Goal: Task Accomplishment & Management: Manage account settings

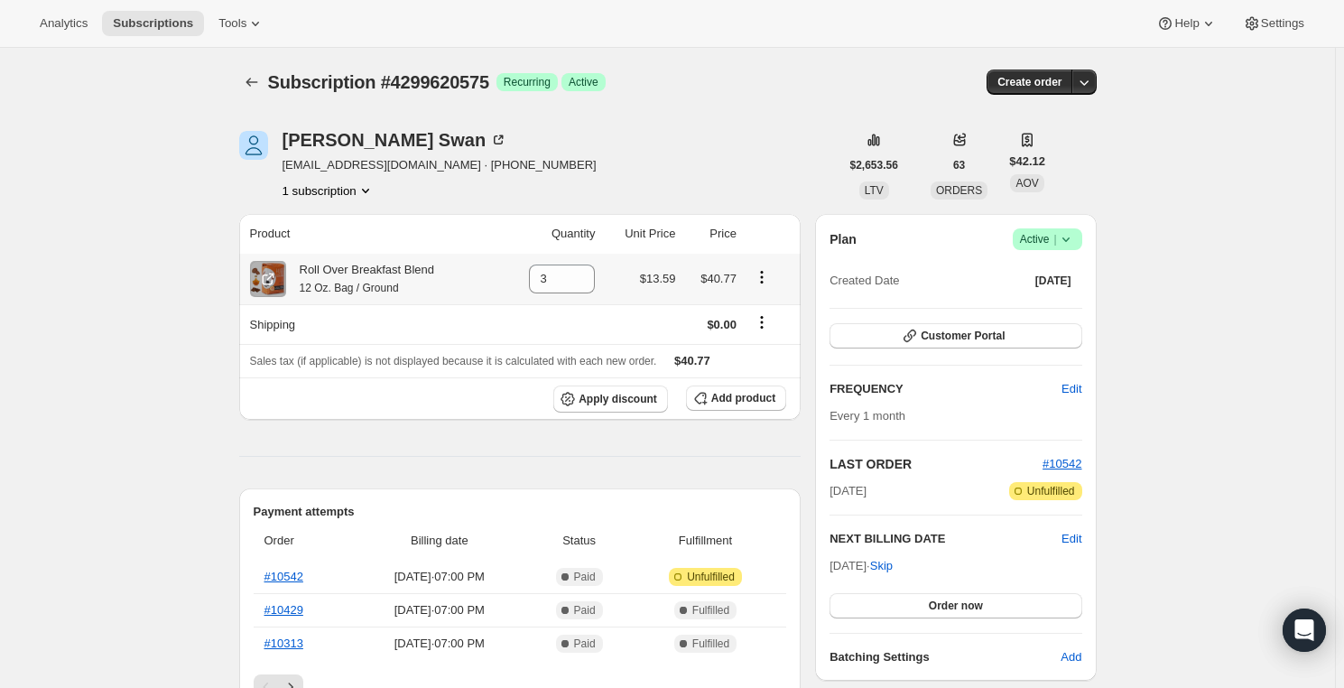
click at [758, 278] on icon "Product actions" at bounding box center [762, 277] width 18 height 18
click at [757, 304] on span "Swap variant" at bounding box center [766, 311] width 68 height 14
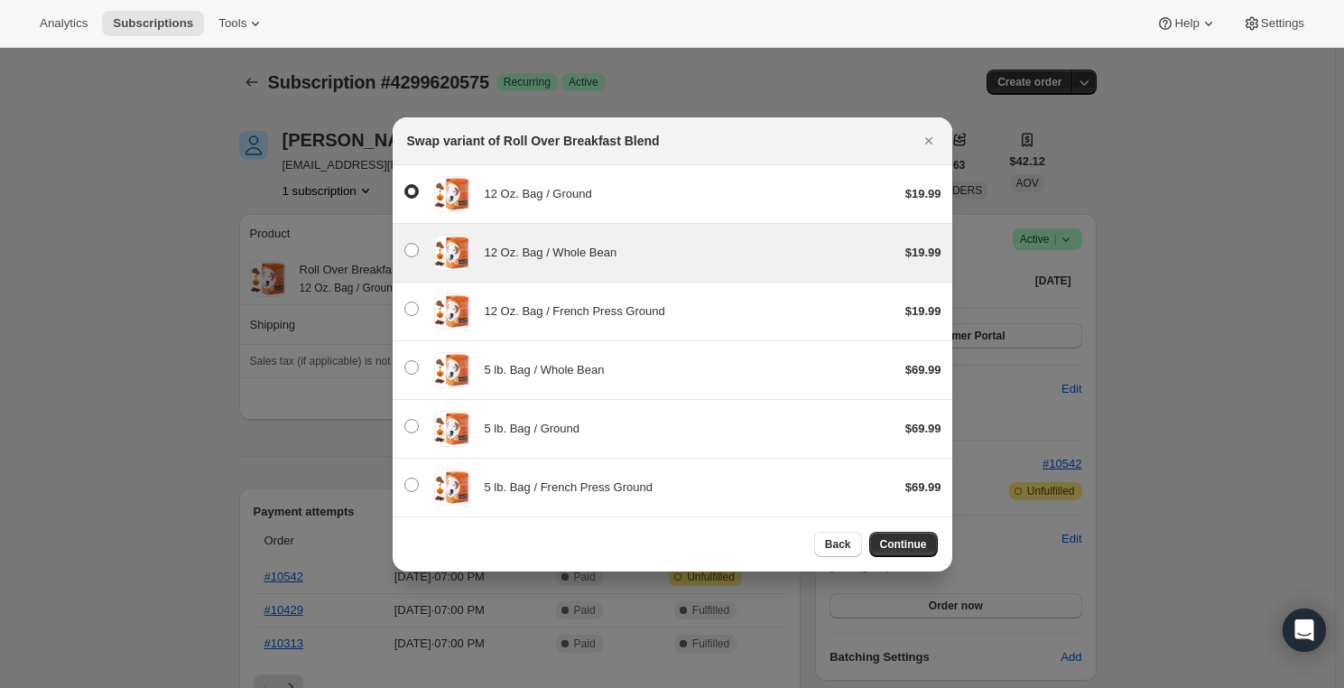
click at [561, 259] on span "12 Oz. Bag / Whole Bean" at bounding box center [551, 253] width 133 height 14
radio input "false"
radio input "true"
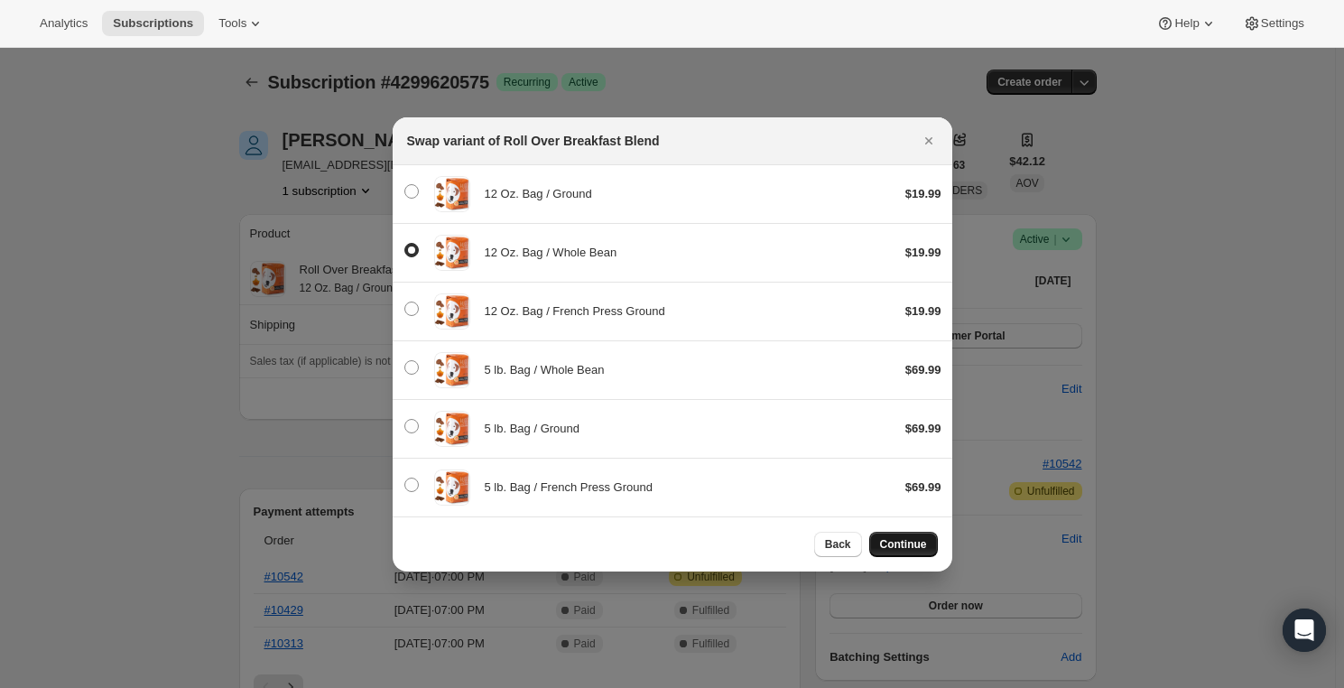
click at [901, 541] on span "Continue" at bounding box center [903, 544] width 47 height 14
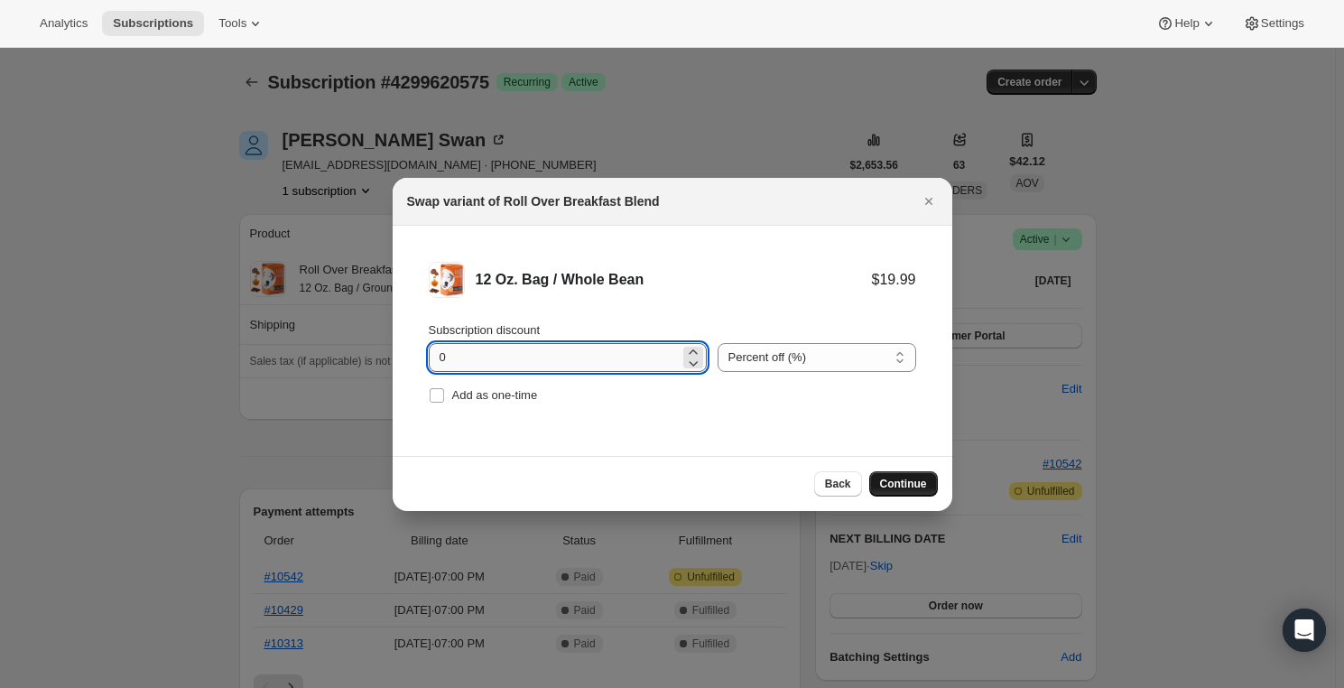
click at [618, 361] on input "0" at bounding box center [554, 357] width 251 height 29
type input "15"
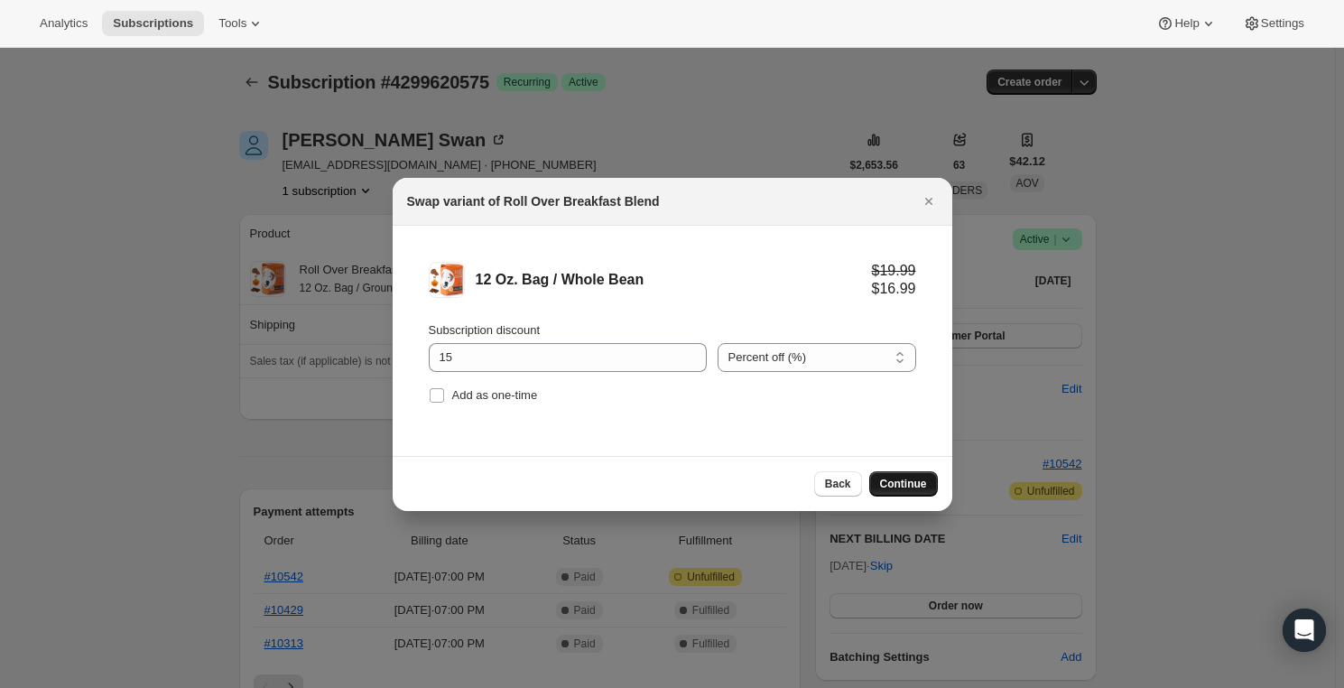
click at [920, 482] on span "Continue" at bounding box center [903, 484] width 47 height 14
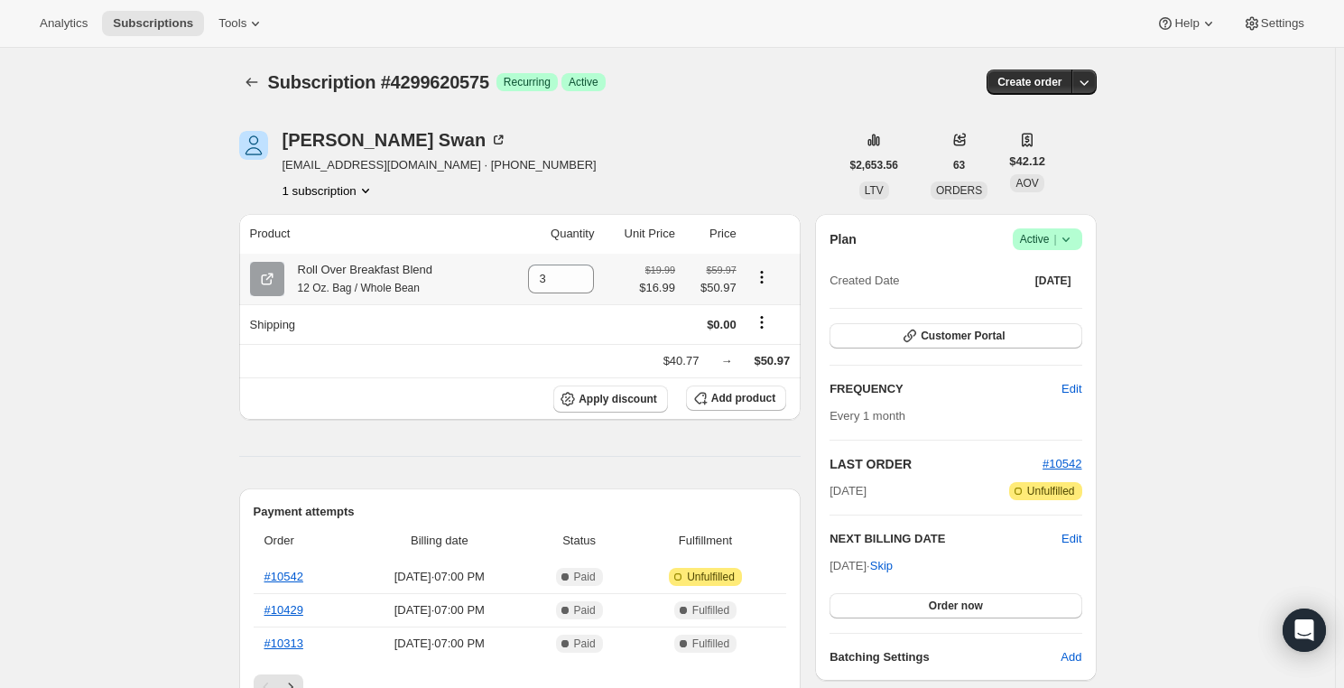
click at [759, 271] on icon "Product actions" at bounding box center [762, 277] width 18 height 18
click at [762, 335] on span "Swap variant" at bounding box center [766, 342] width 68 height 14
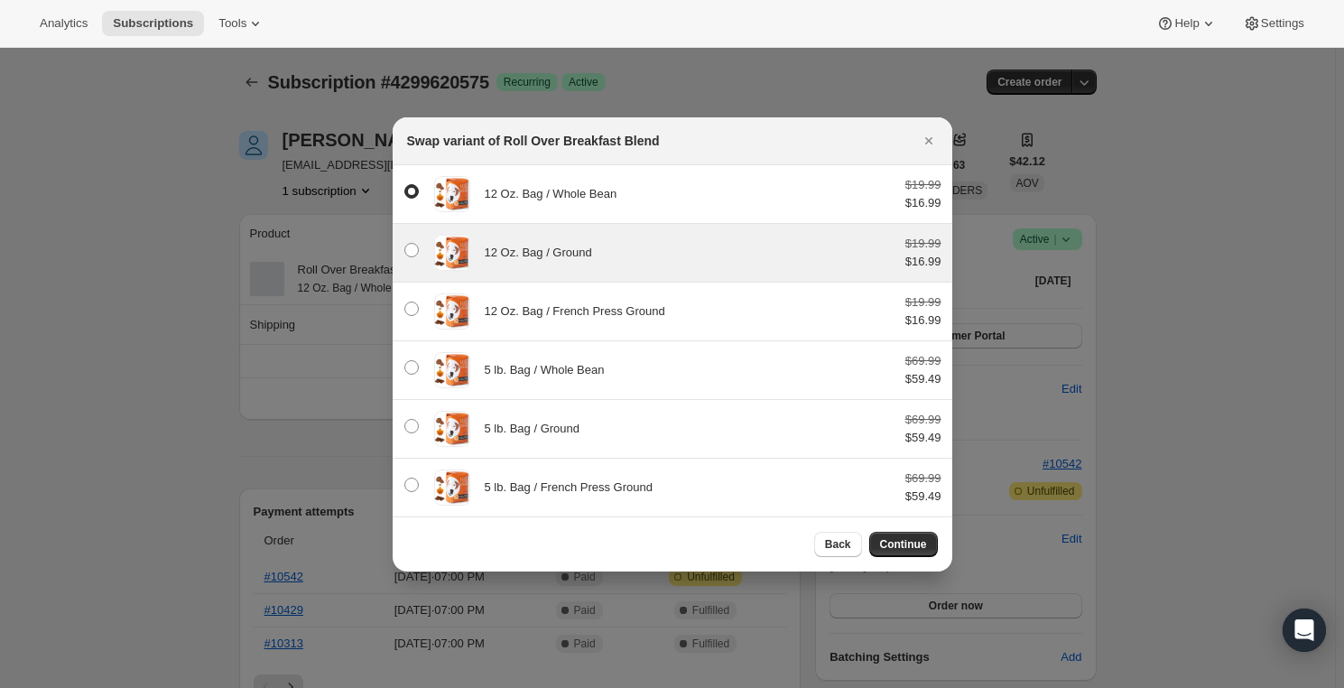
click at [591, 260] on div "12 Oz. Bag / Ground" at bounding box center [688, 253] width 406 height 18
radio input "false"
radio input "true"
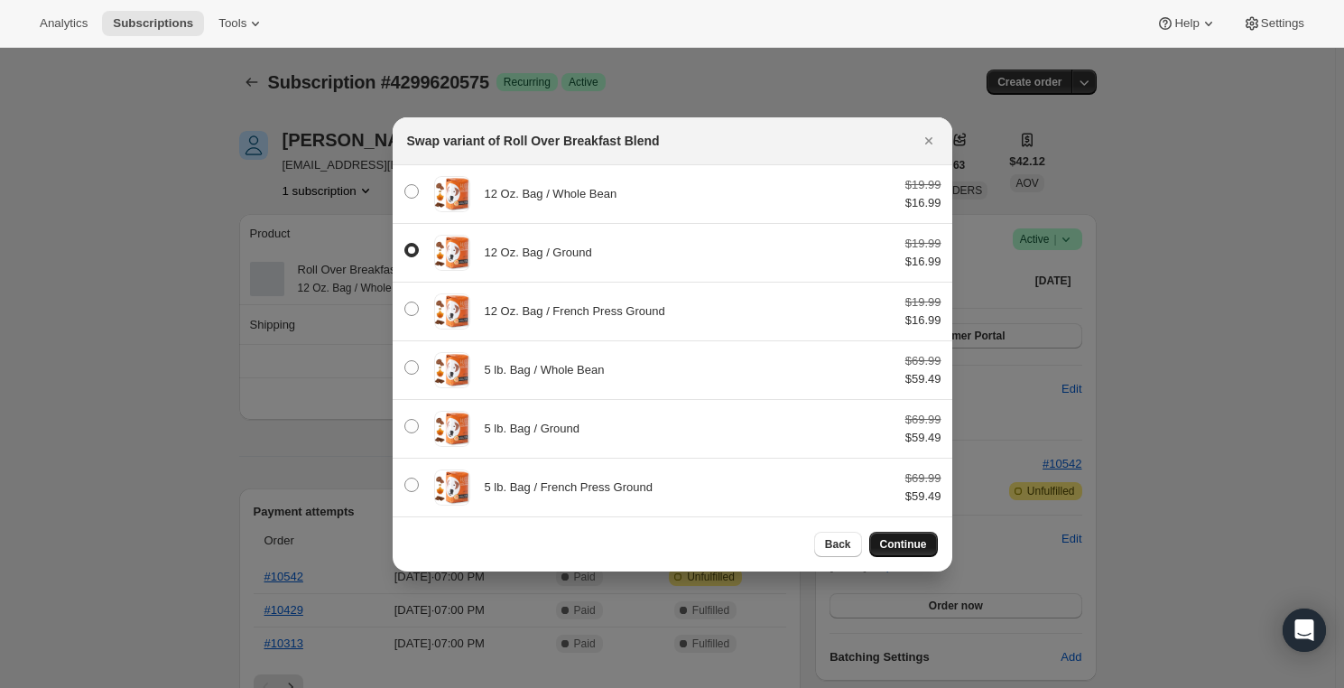
click at [914, 539] on span "Continue" at bounding box center [903, 544] width 47 height 14
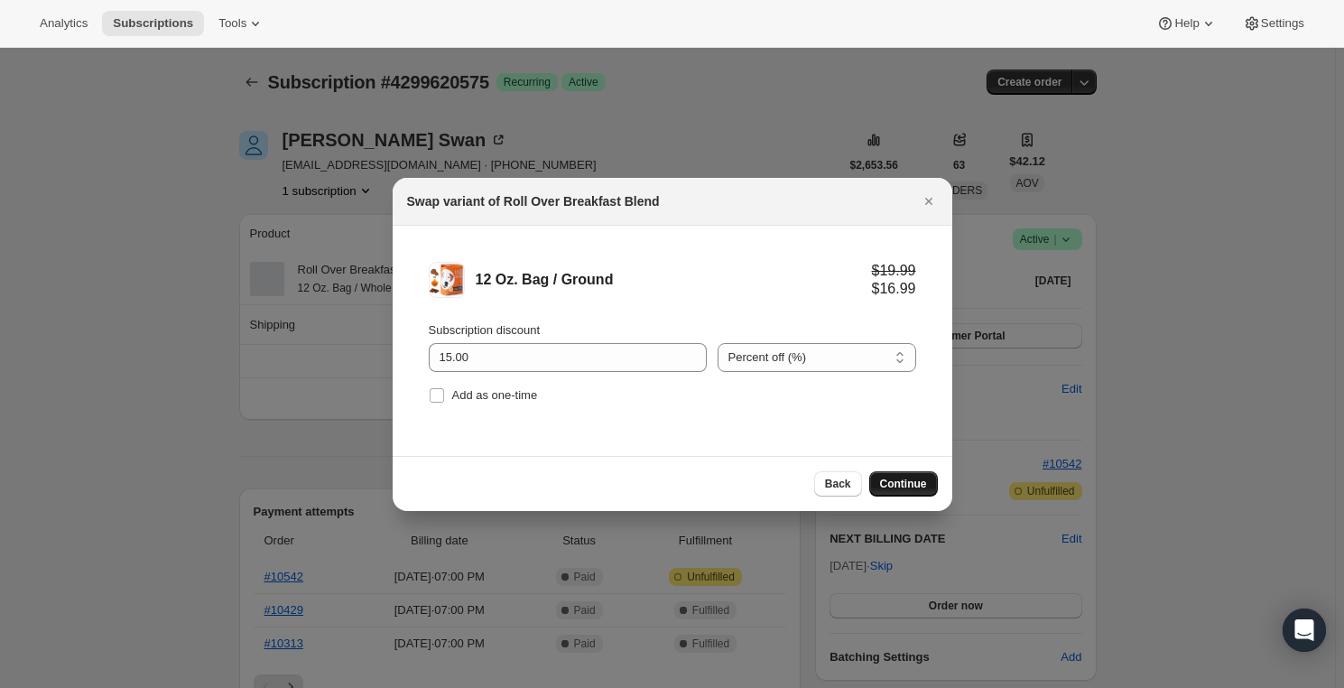
click at [898, 493] on button "Continue" at bounding box center [903, 483] width 69 height 25
